Goal: Task Accomplishment & Management: Manage account settings

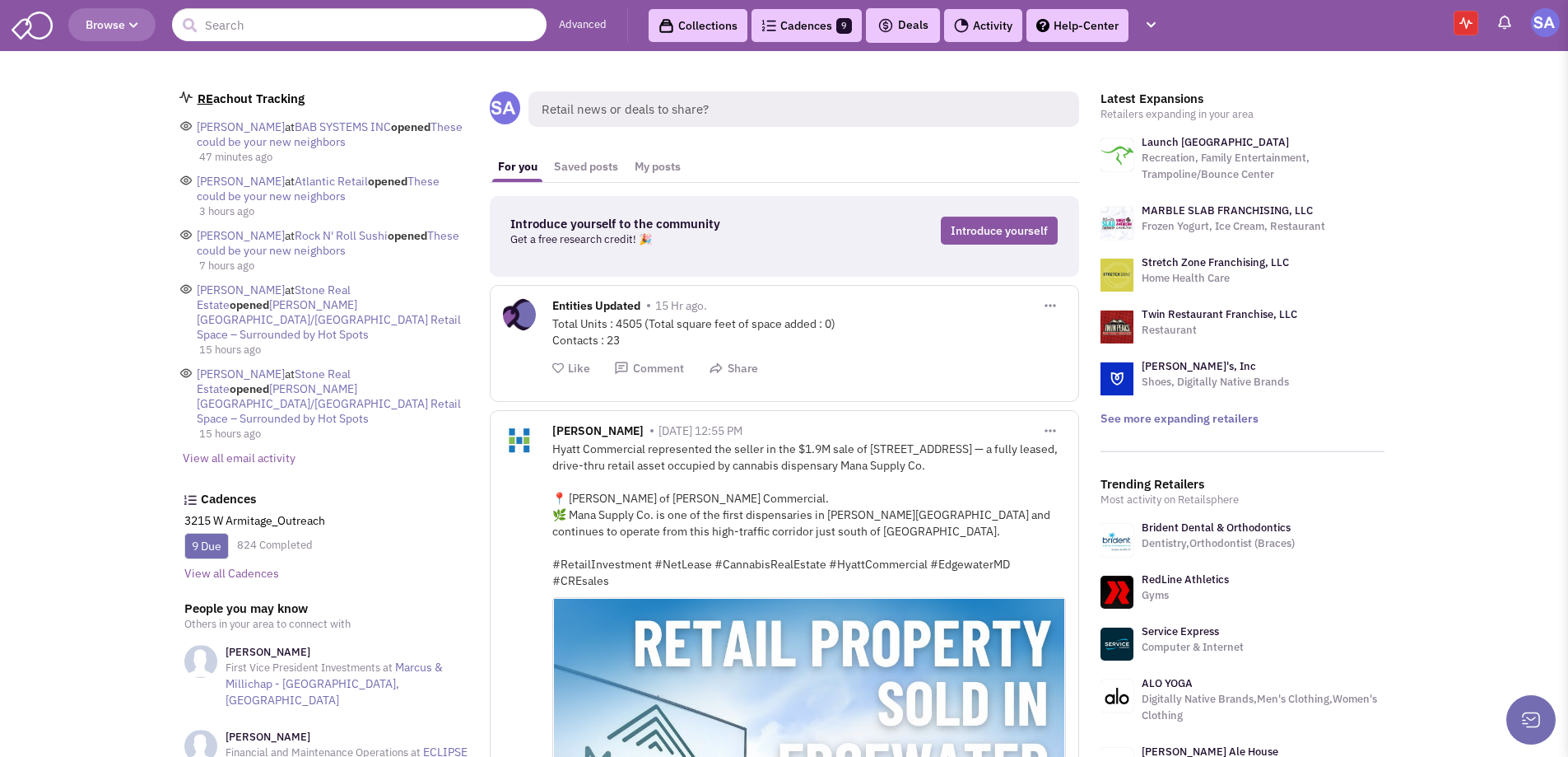
click at [807, 37] on link "Cadences 9" at bounding box center [806, 26] width 110 height 33
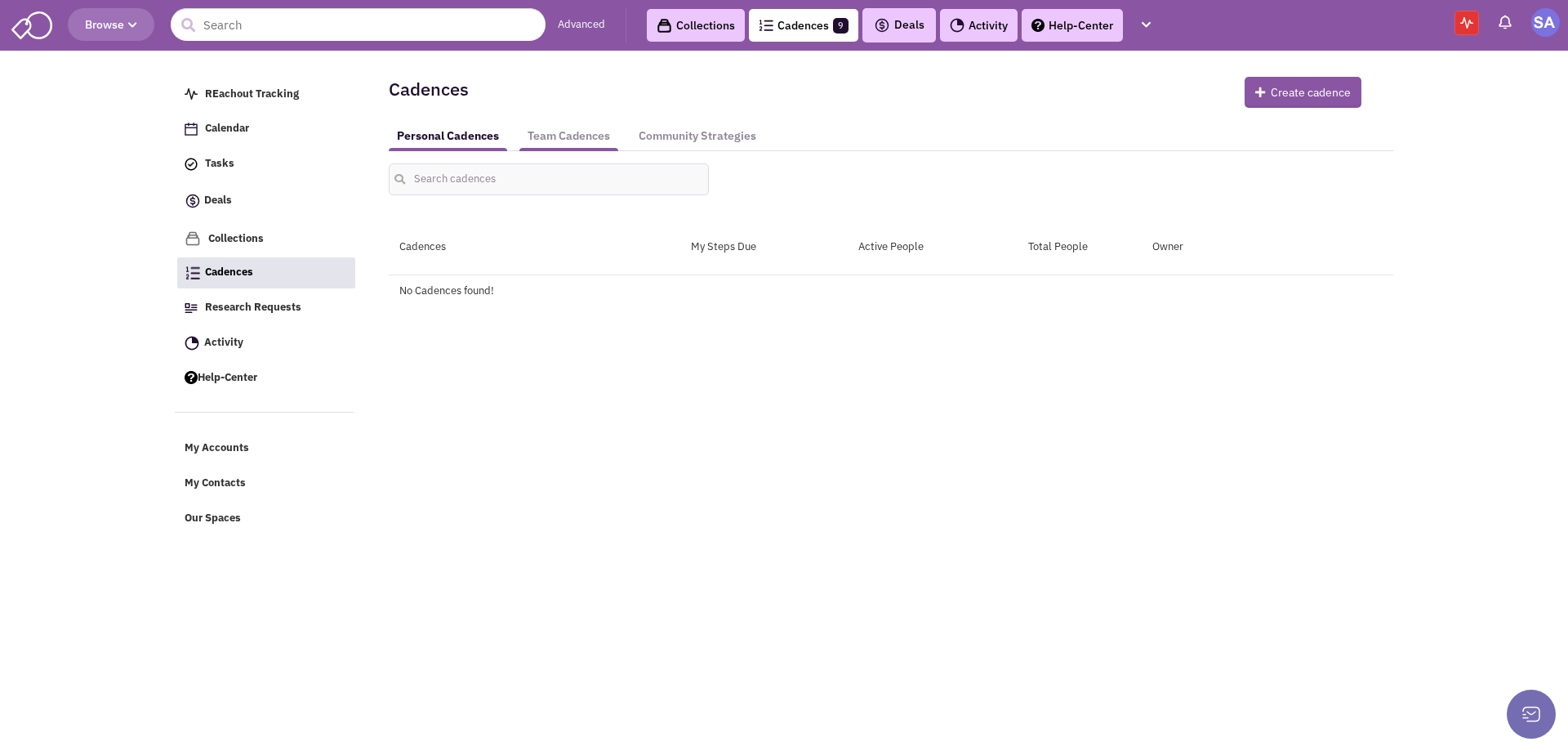
click at [554, 138] on link "Team Cadences" at bounding box center [569, 136] width 99 height 30
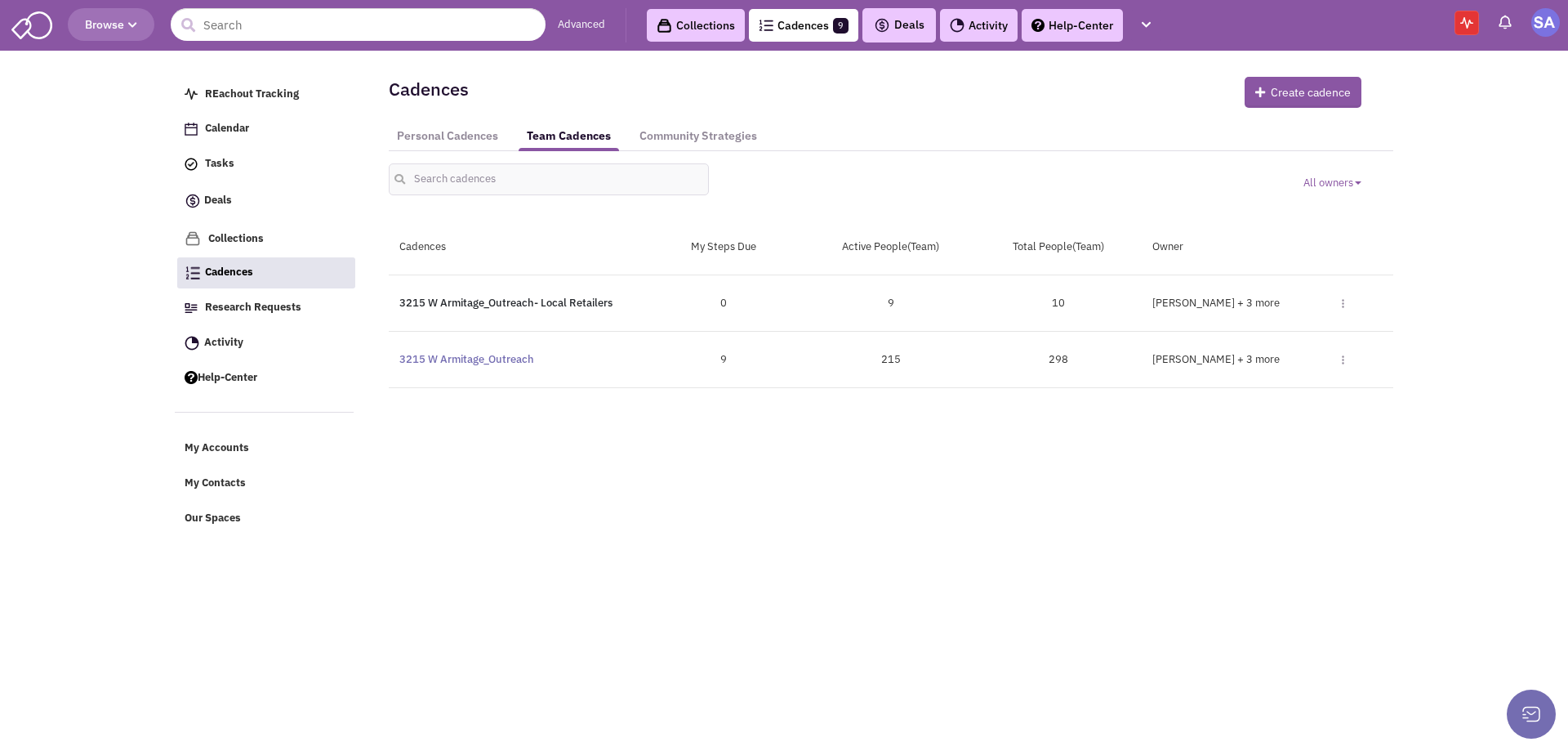
click at [473, 308] on link "3215 W Armitage_Outreach- Local Retailers" at bounding box center [506, 303] width 214 height 14
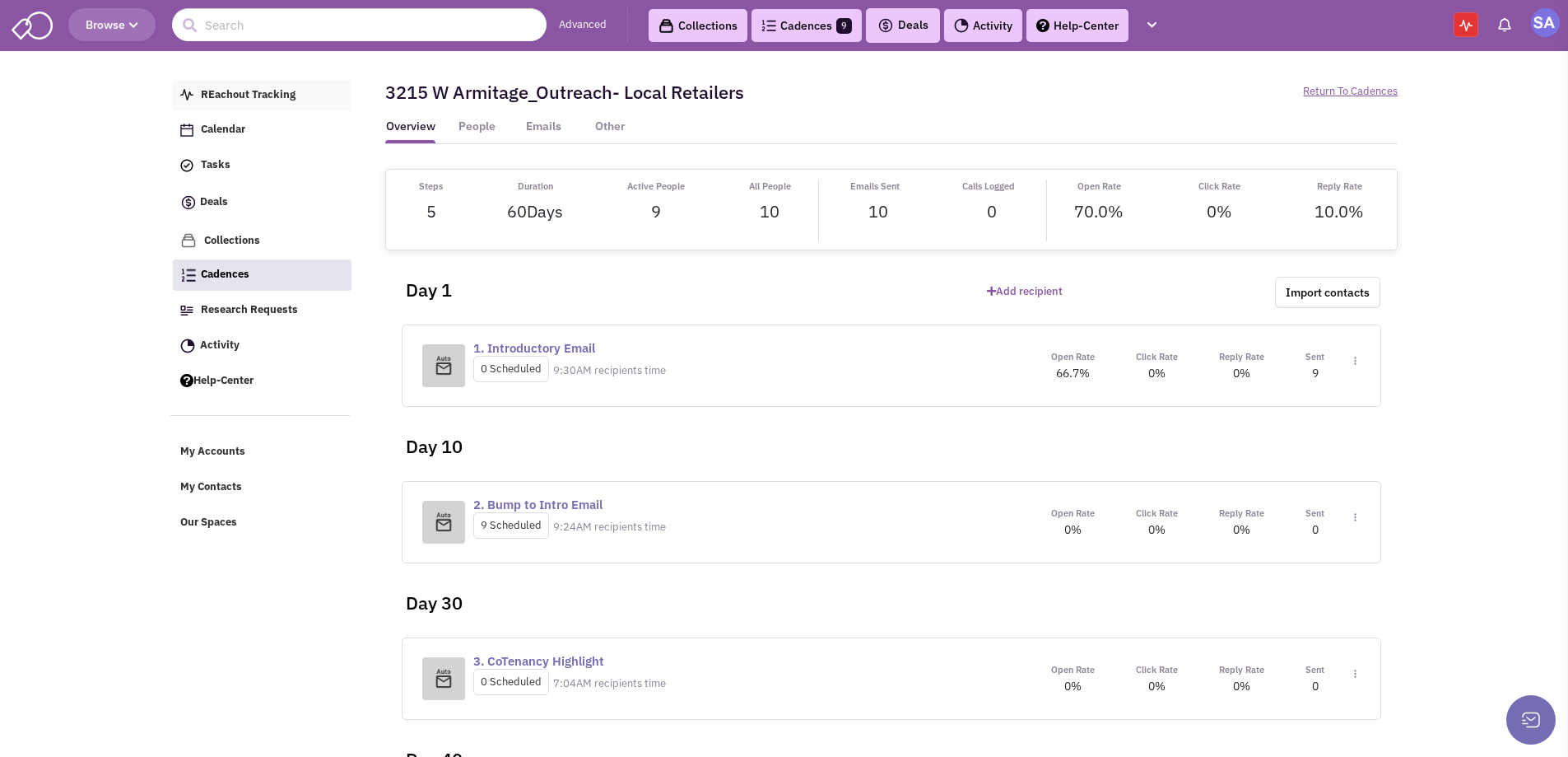
click at [239, 99] on span "REachout Tracking" at bounding box center [248, 93] width 94 height 14
click at [238, 102] on link "REachout Tracking" at bounding box center [261, 95] width 179 height 31
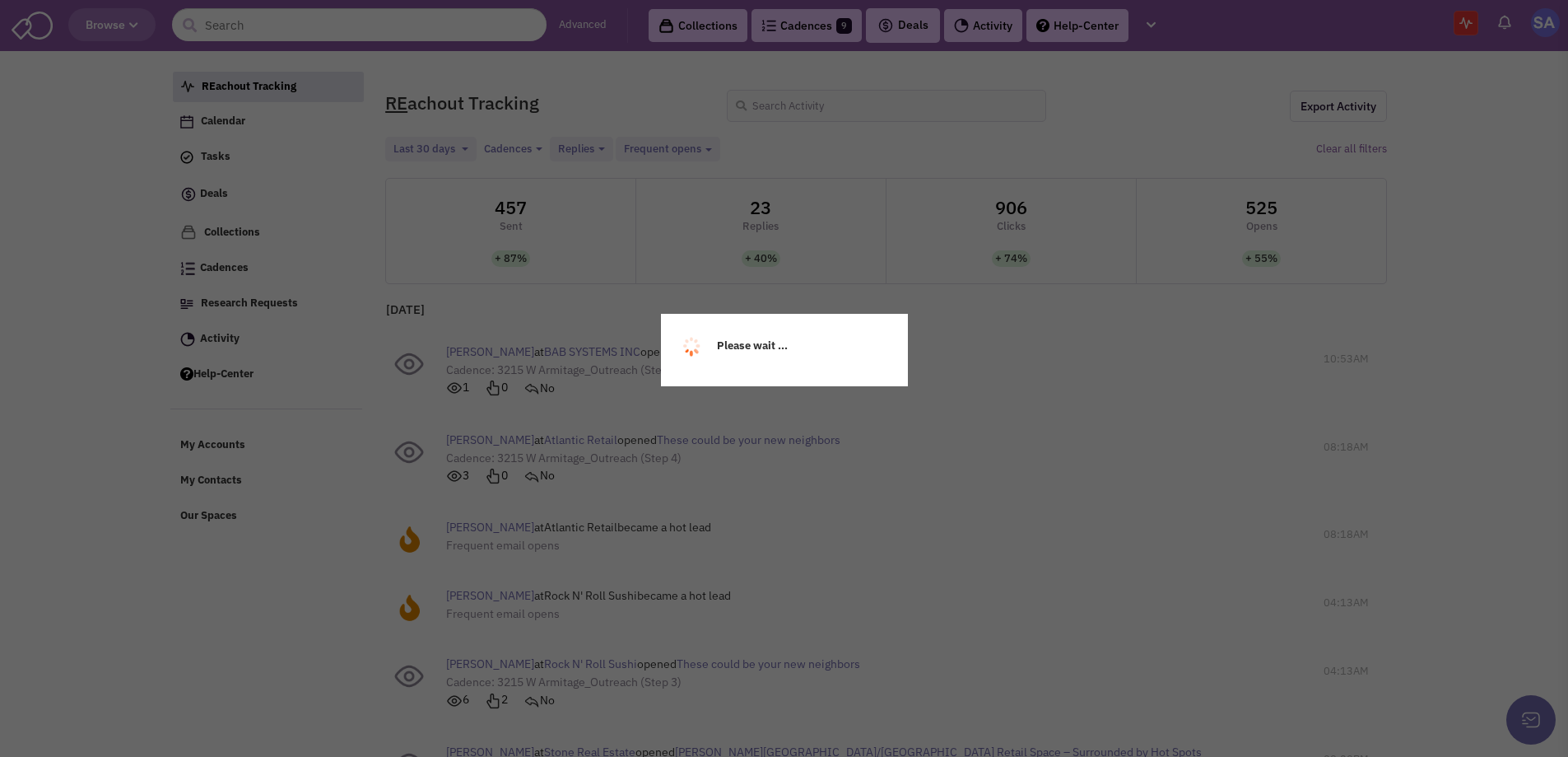
select select
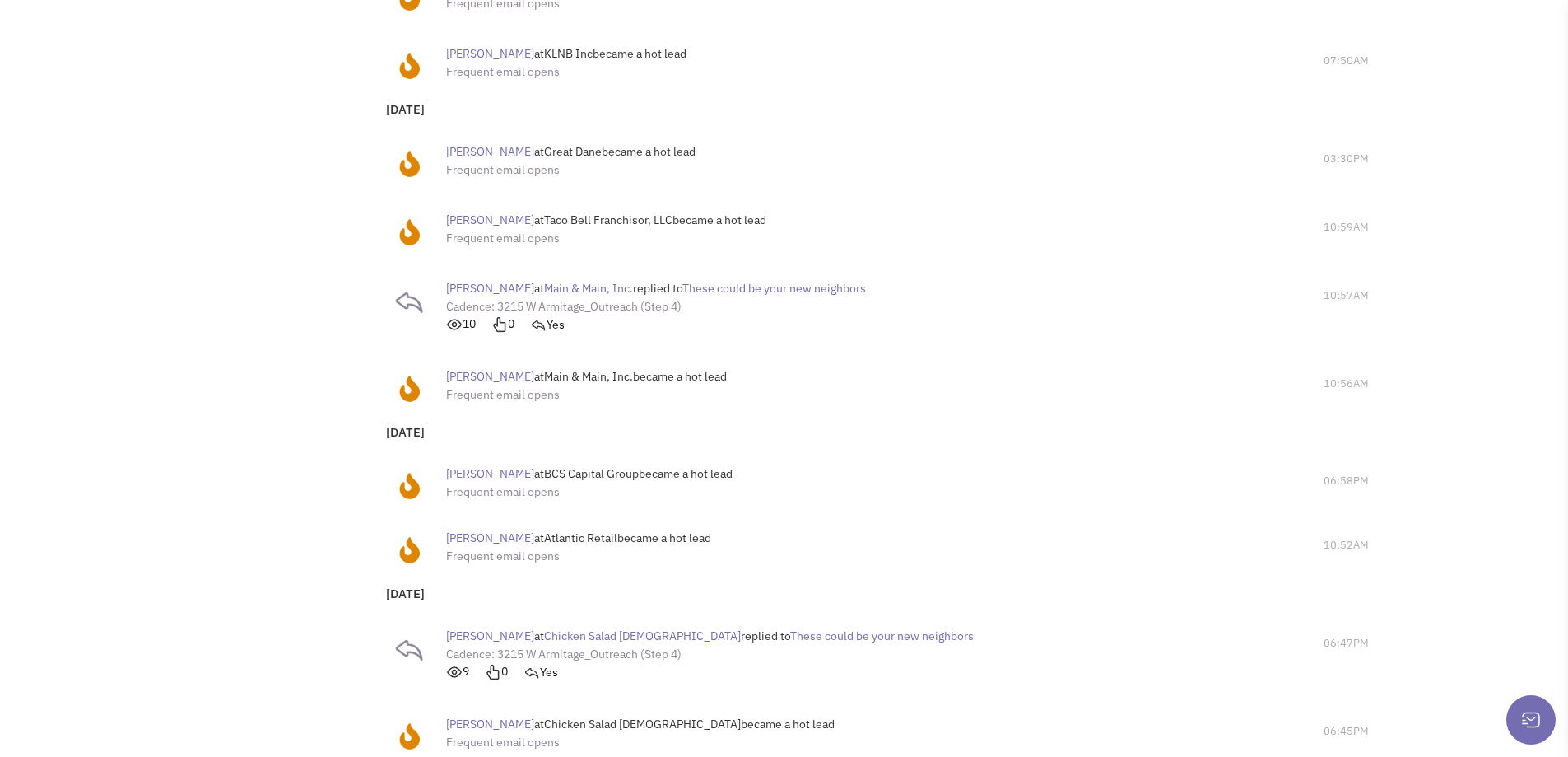
scroll to position [611, 0]
